Goal: Information Seeking & Learning: Understand process/instructions

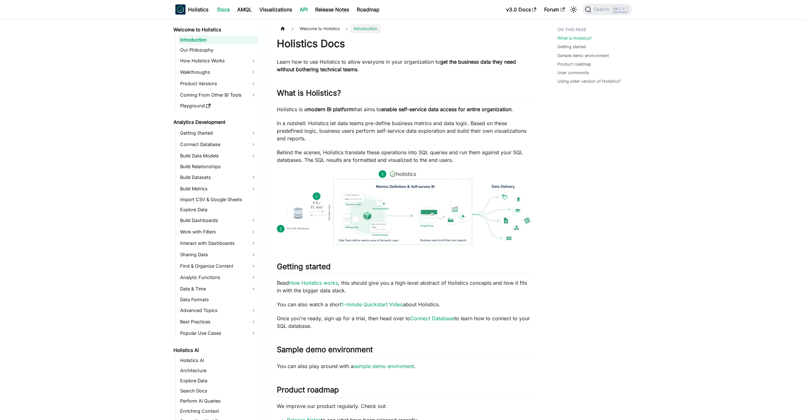
click at [304, 11] on link "API" at bounding box center [304, 9] width 16 height 10
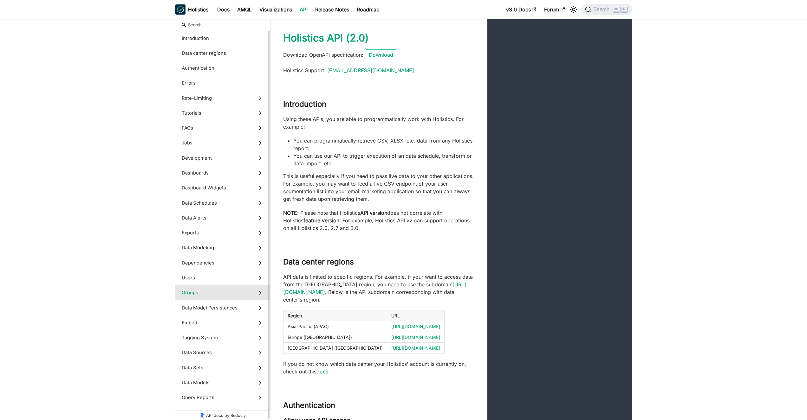
scroll to position [40, 0]
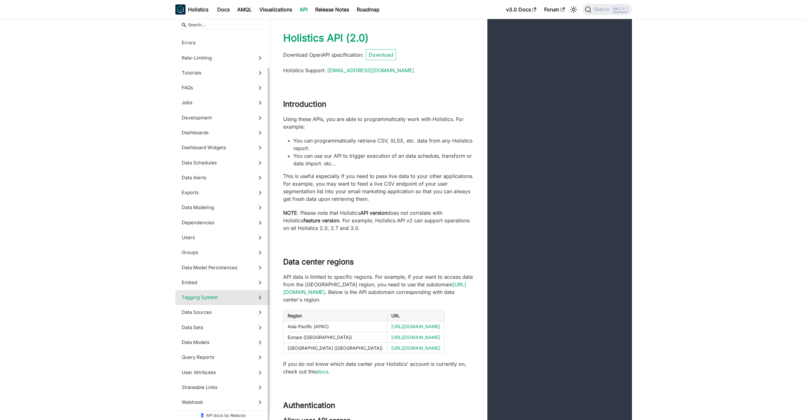
click at [204, 300] on span "Tagging System" at bounding box center [217, 297] width 70 height 7
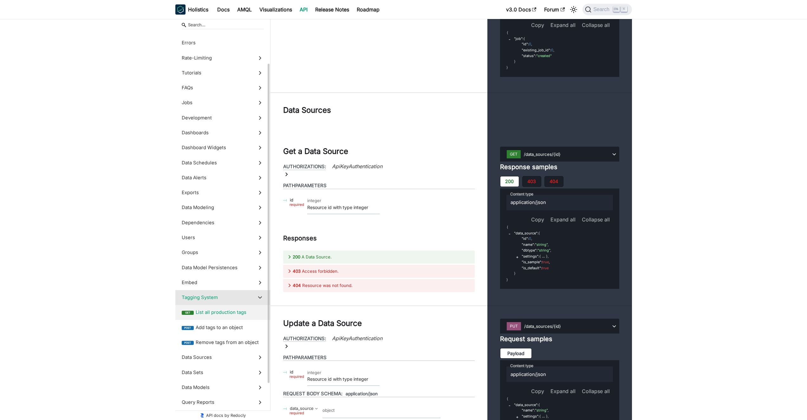
click at [242, 317] on label "get List all production tags" at bounding box center [222, 312] width 95 height 15
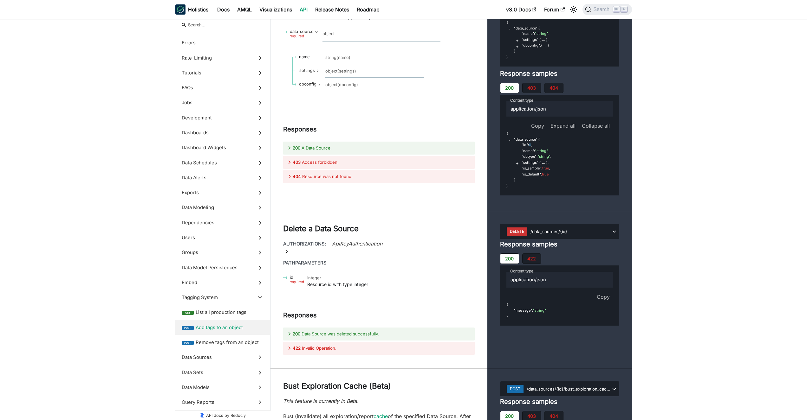
scroll to position [23401, 0]
